Goal: Obtain resource: Obtain resource

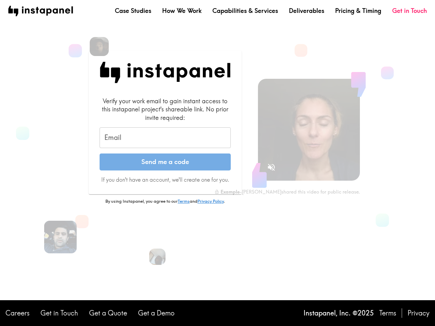
click at [218, 163] on button "Send me a code" at bounding box center [165, 162] width 131 height 17
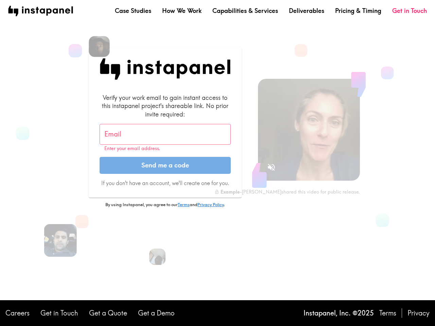
click at [99, 47] on img at bounding box center [99, 46] width 21 height 21
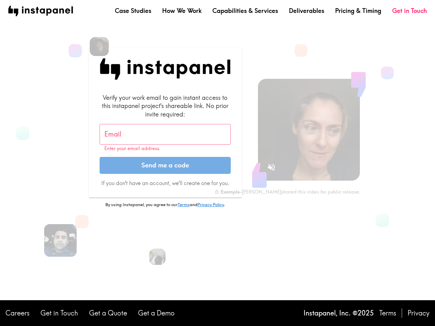
click at [165, 138] on input "Email" at bounding box center [165, 134] width 131 height 21
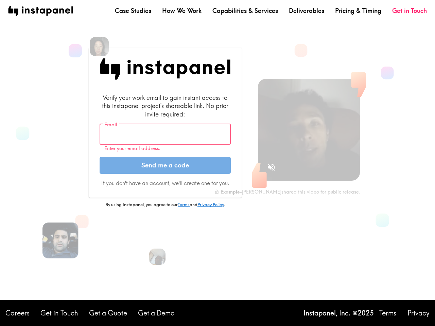
click at [61, 237] on img at bounding box center [61, 241] width 36 height 36
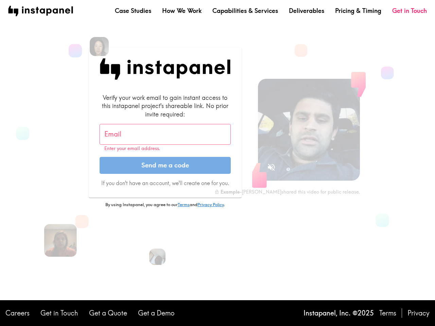
click at [271, 167] on icon "Sound is off" at bounding box center [271, 167] width 7 height 7
click at [309, 130] on video at bounding box center [309, 130] width 102 height 102
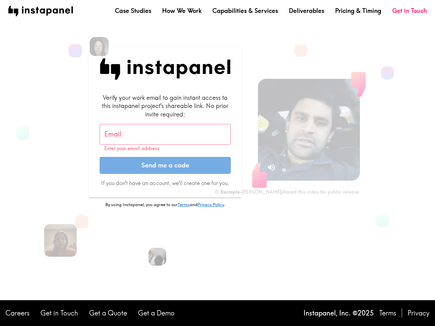
click at [157, 257] on img at bounding box center [158, 257] width 18 height 18
